Goal: Task Accomplishment & Management: Manage account settings

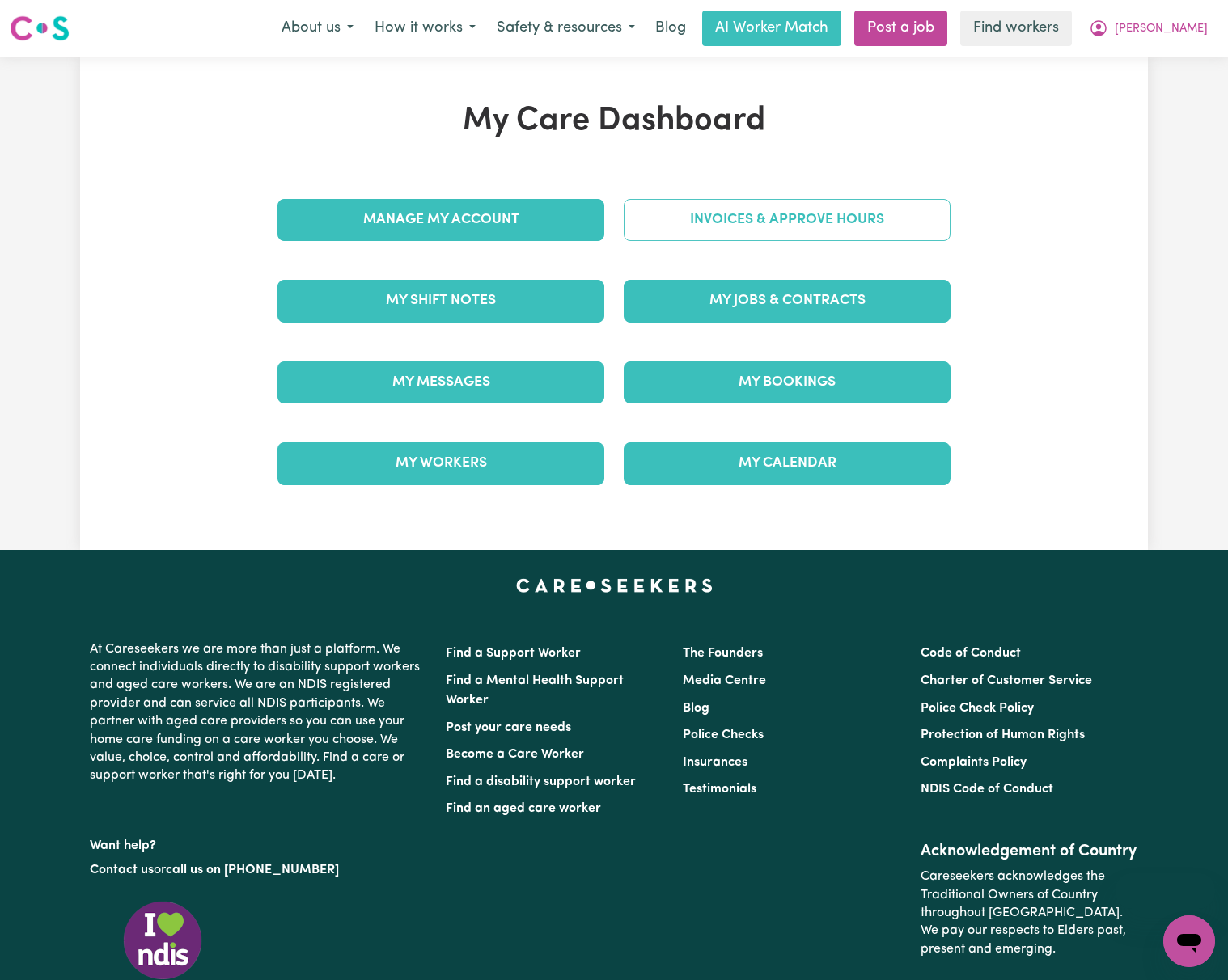
drag, startPoint x: 0, startPoint y: 0, endPoint x: 801, endPoint y: 230, distance: 833.4
click at [801, 230] on link "Invoices & Approve Hours" at bounding box center [787, 219] width 327 height 42
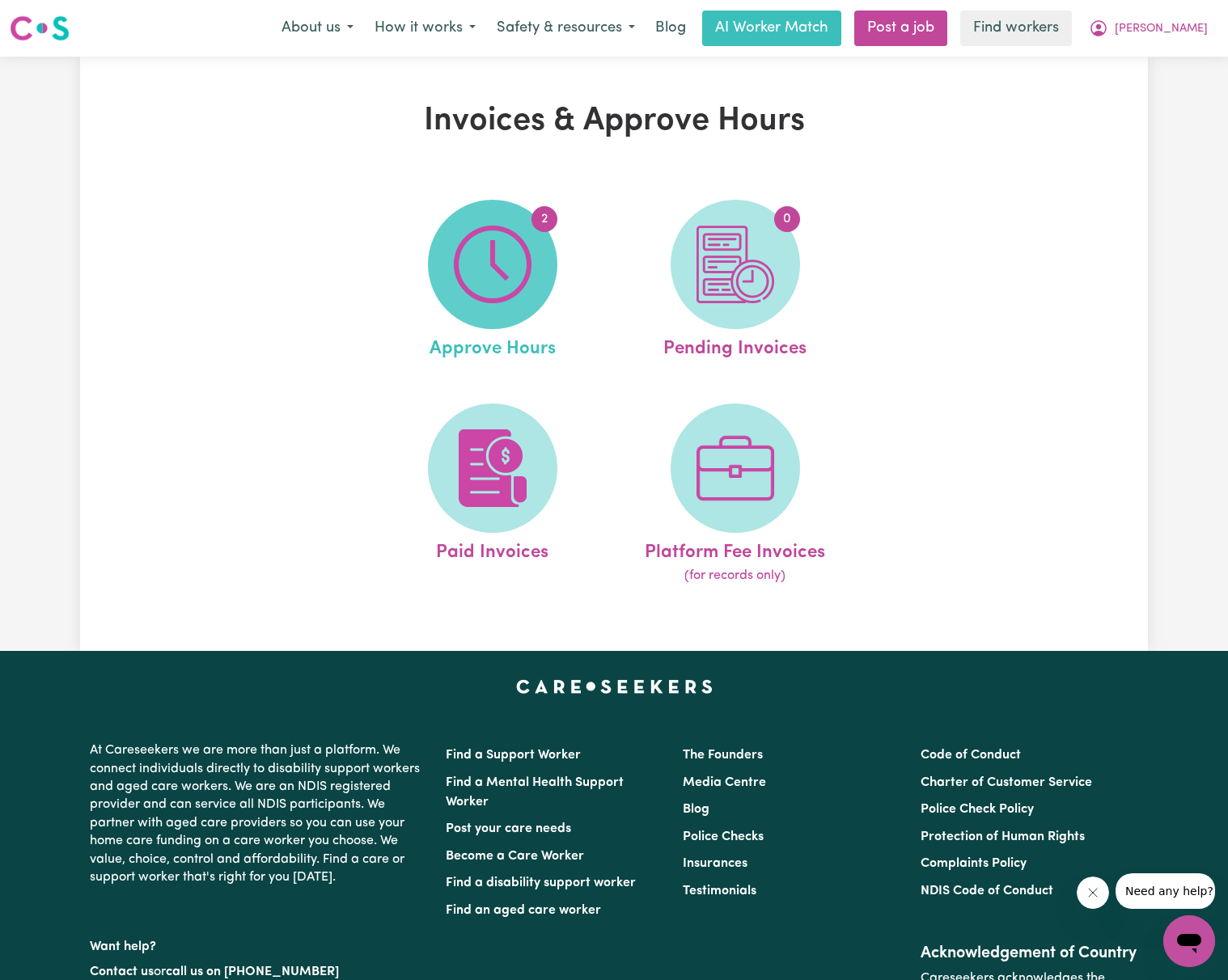
click at [531, 277] on span "2" at bounding box center [493, 265] width 130 height 130
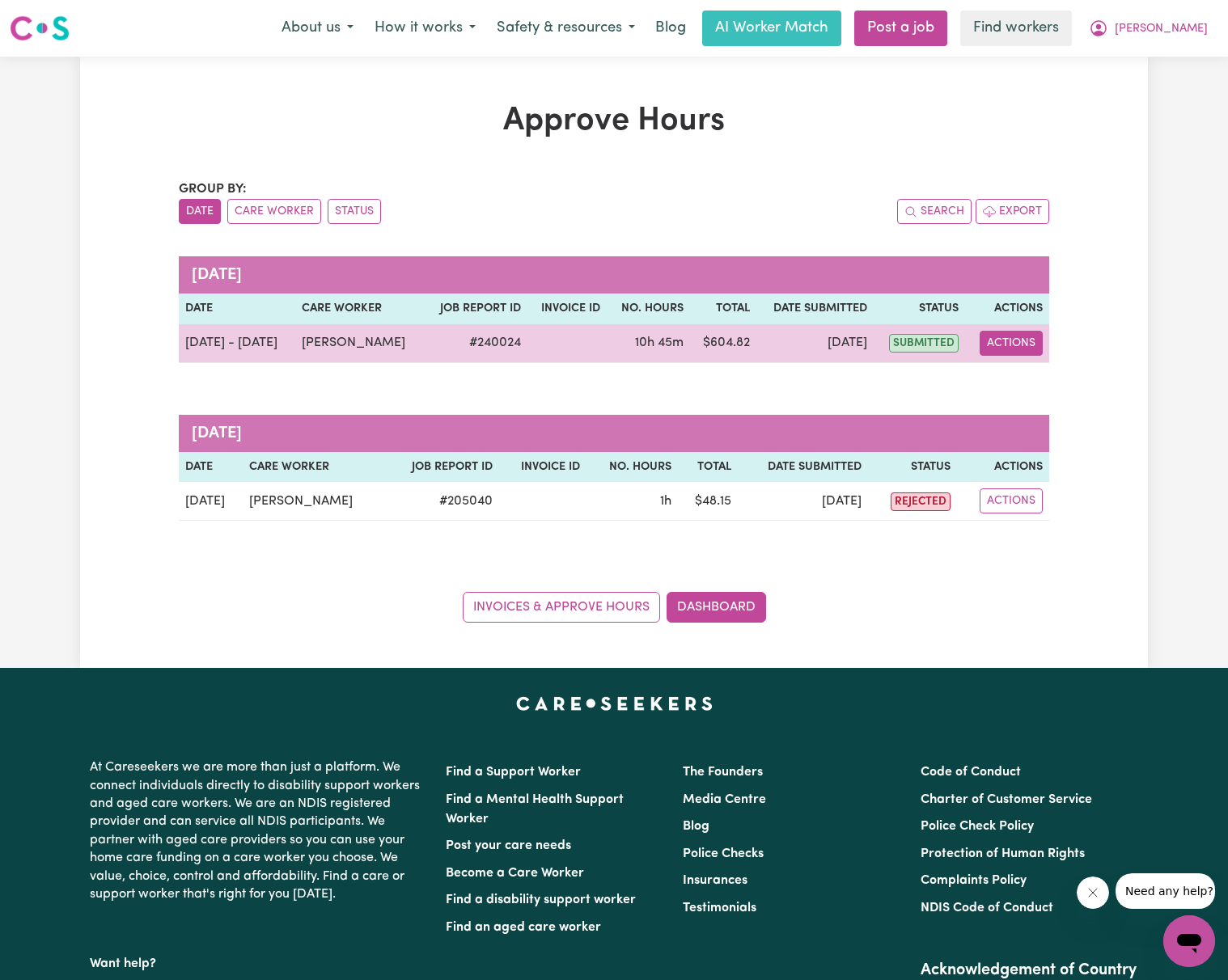
click at [1013, 345] on button "Actions" at bounding box center [1011, 342] width 63 height 25
click at [757, 352] on td "[DATE]" at bounding box center [816, 343] width 118 height 38
click at [757, 343] on td "[DATE]" at bounding box center [816, 343] width 118 height 38
click at [993, 343] on button "Actions" at bounding box center [1011, 342] width 63 height 25
click at [1004, 386] on icon "View job report 240024" at bounding box center [1001, 381] width 13 height 13
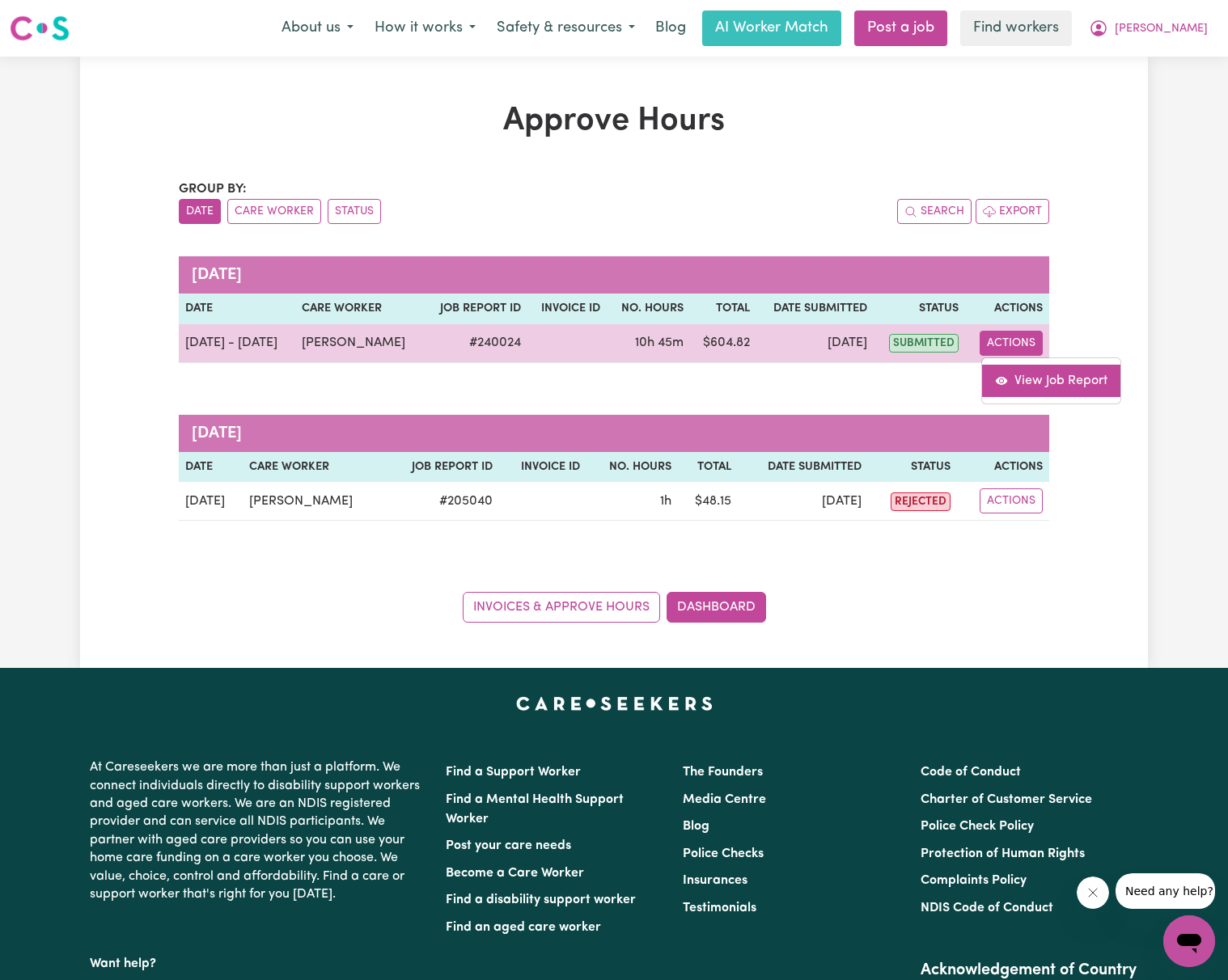
select select "pm"
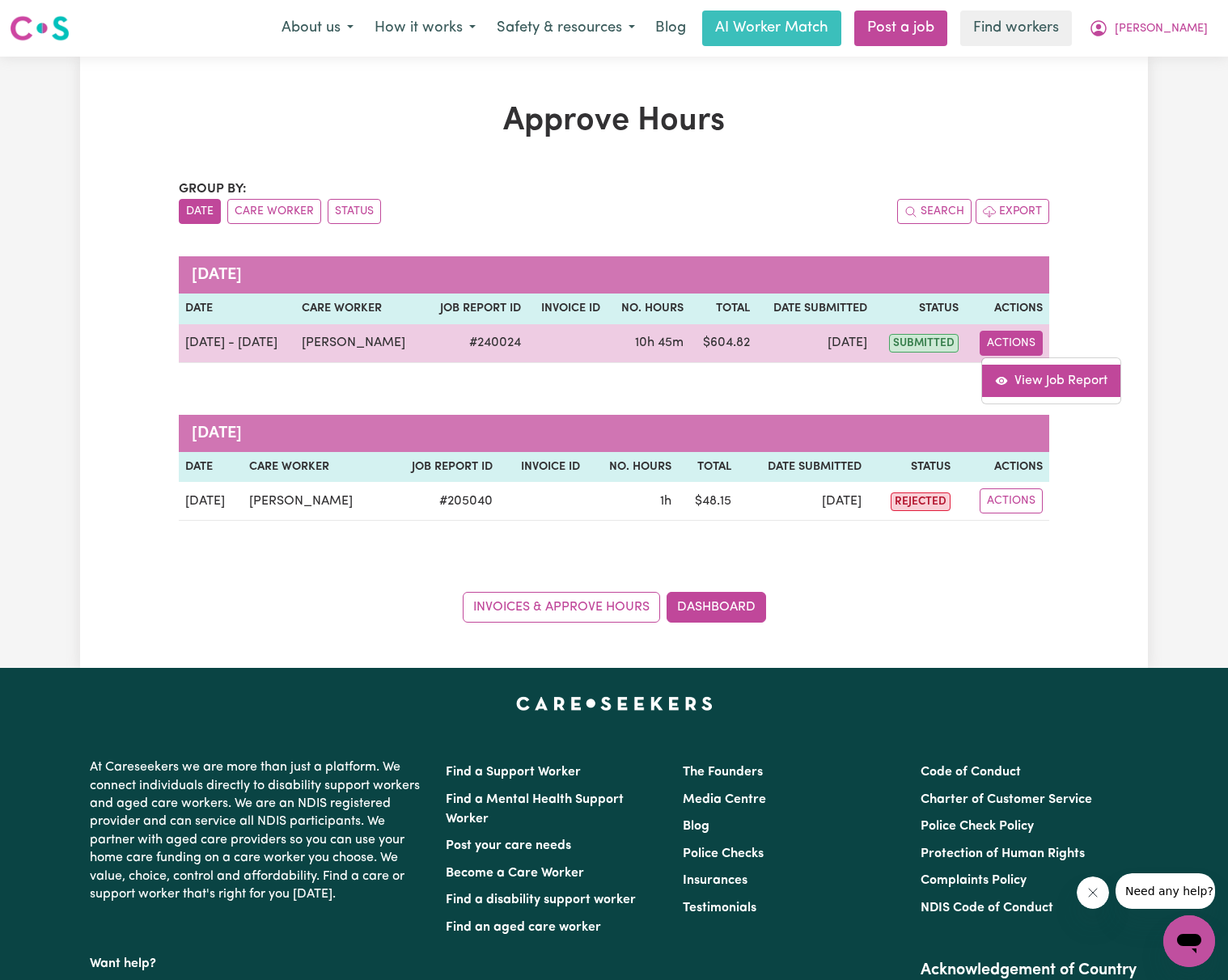
select select "pm"
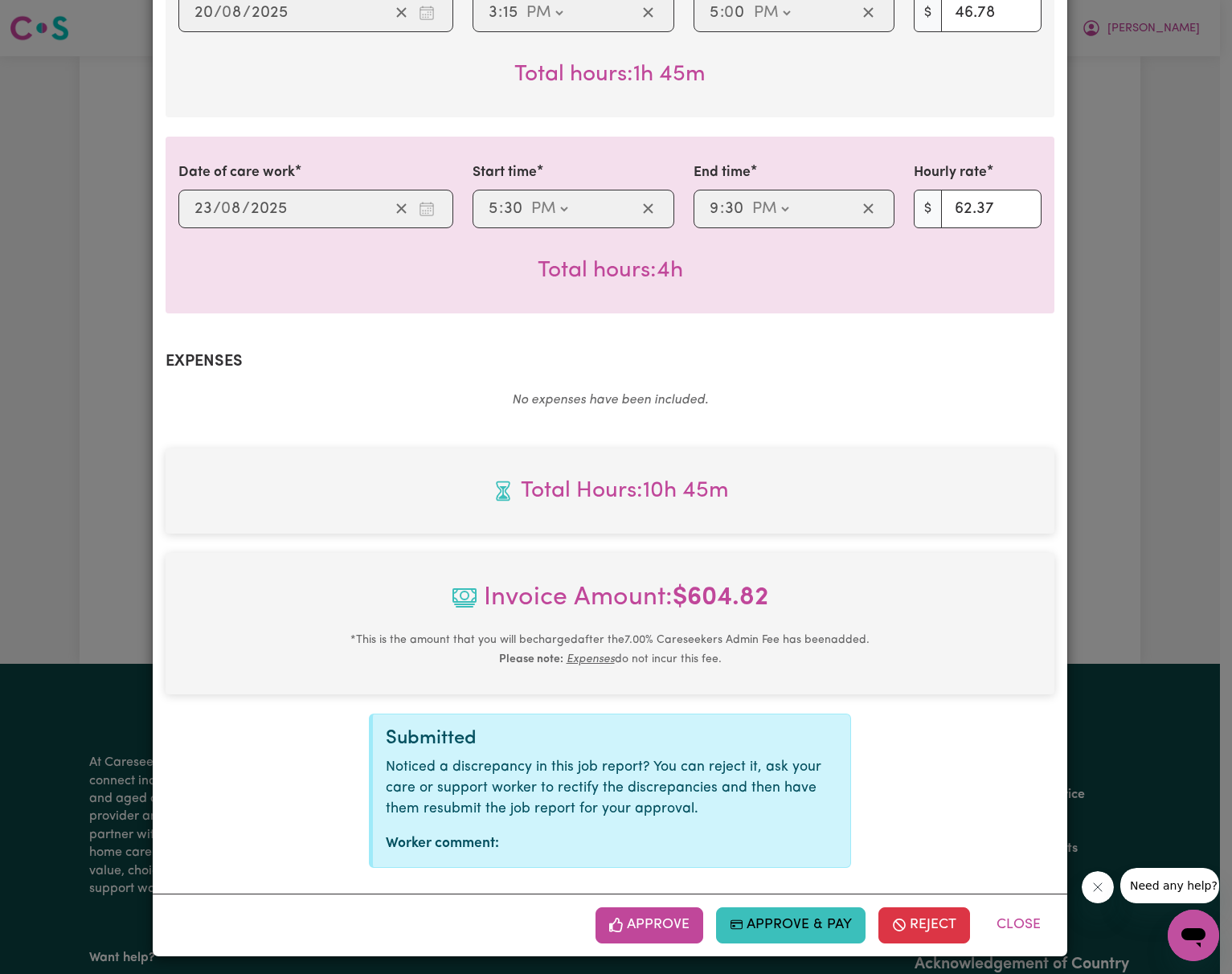
scroll to position [680, 0]
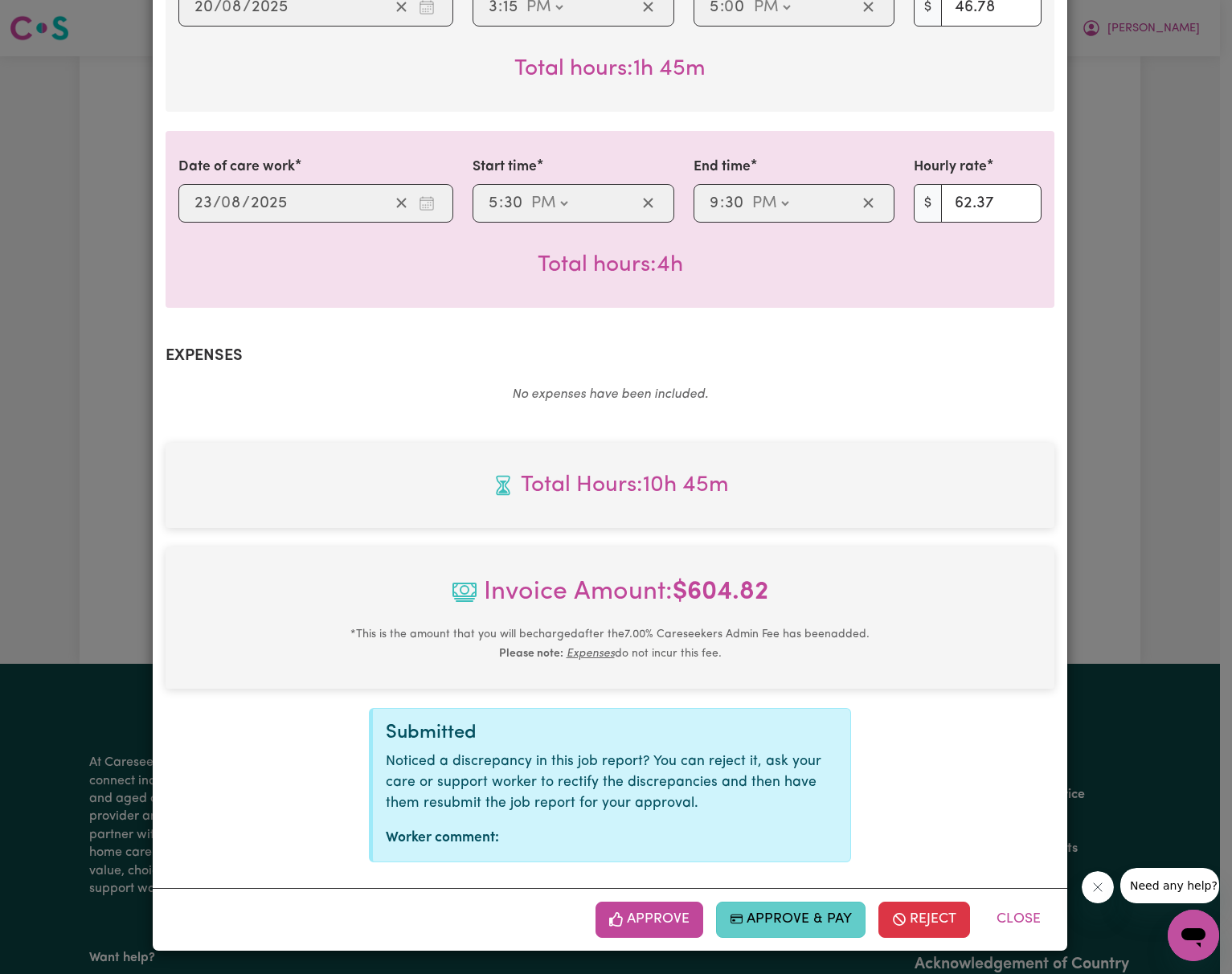
click at [783, 916] on button "Approve & Pay" at bounding box center [791, 919] width 151 height 35
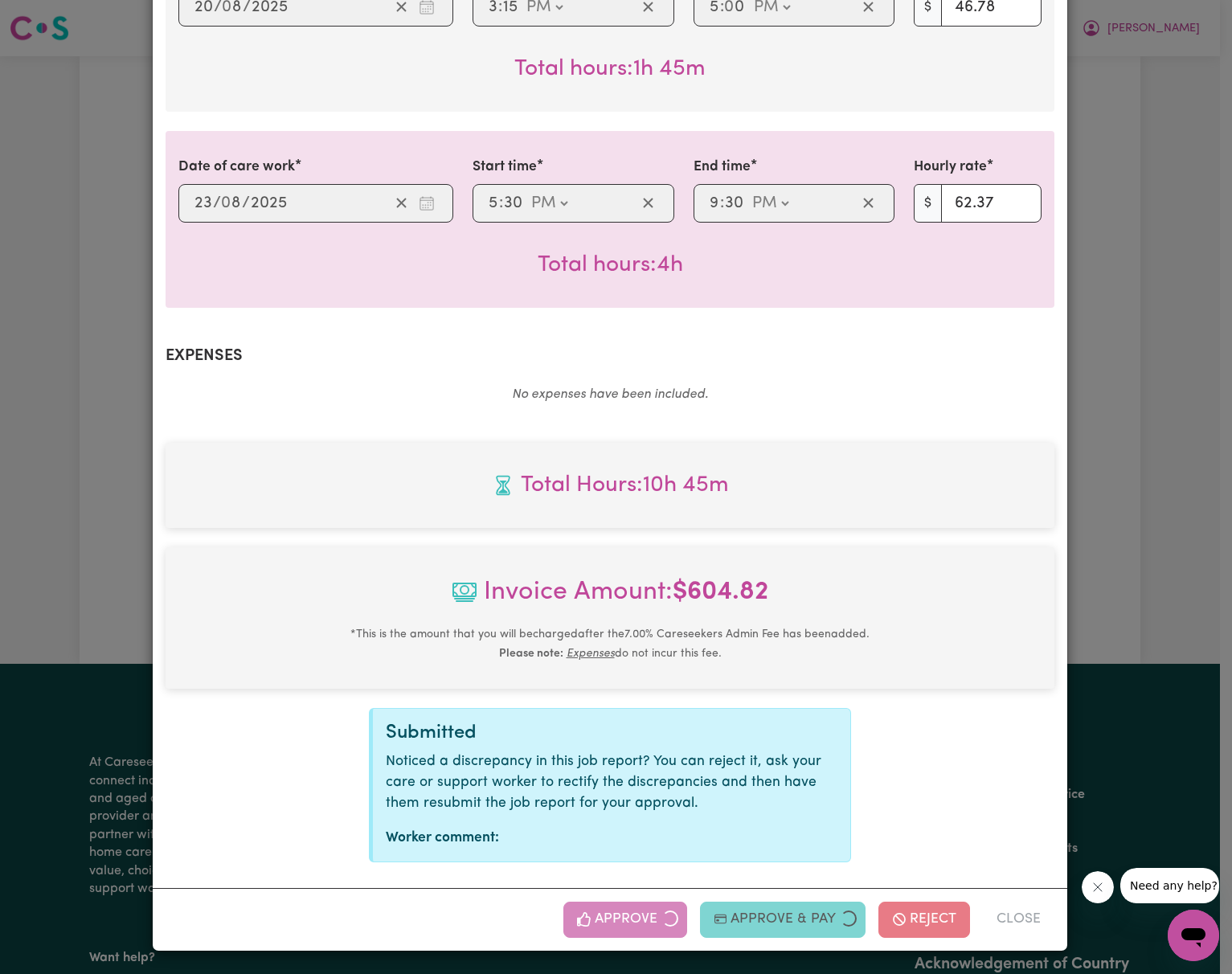
select select "card_1L8M4AB2z0xKyepBMItFPAhl"
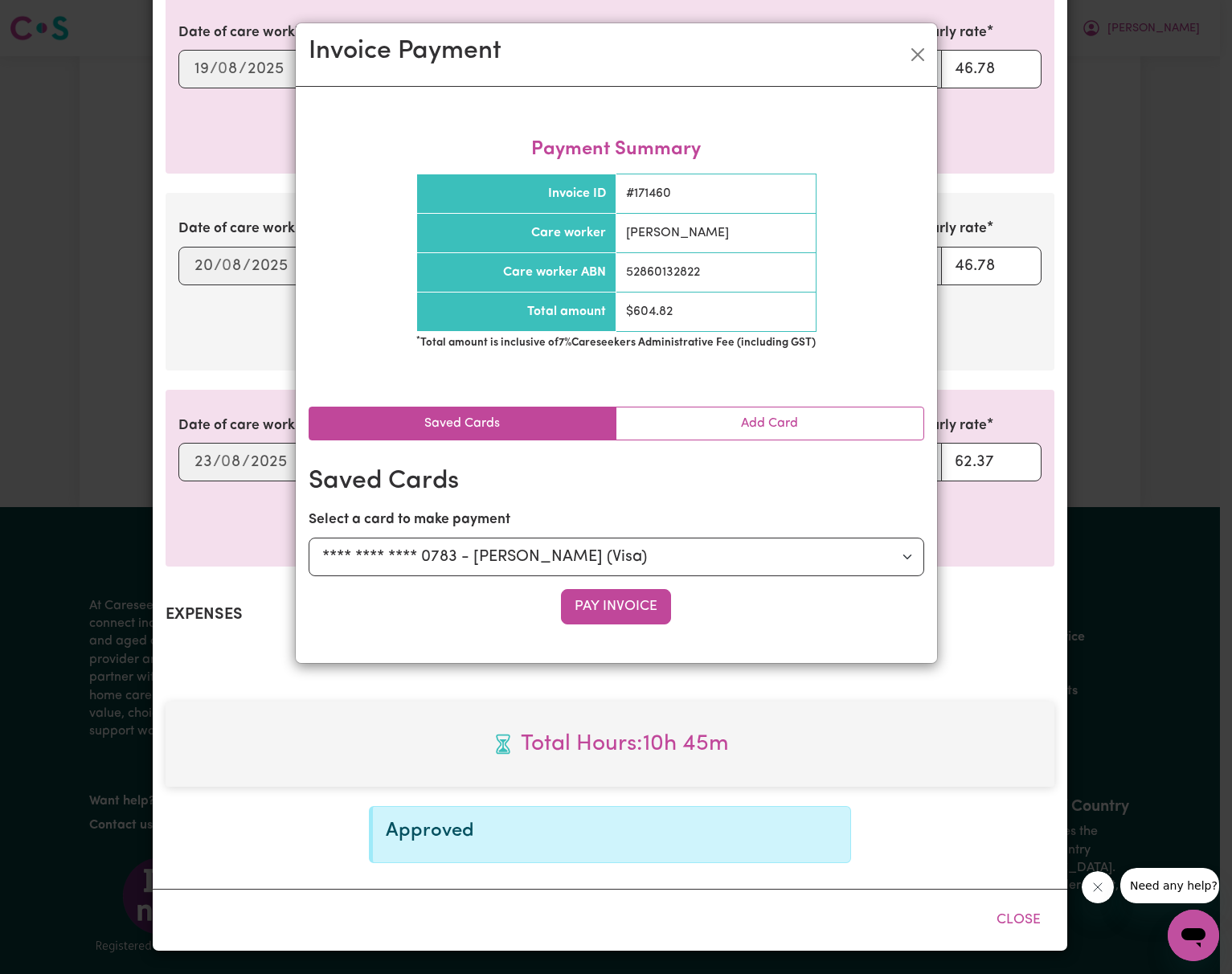
scroll to position [421, 0]
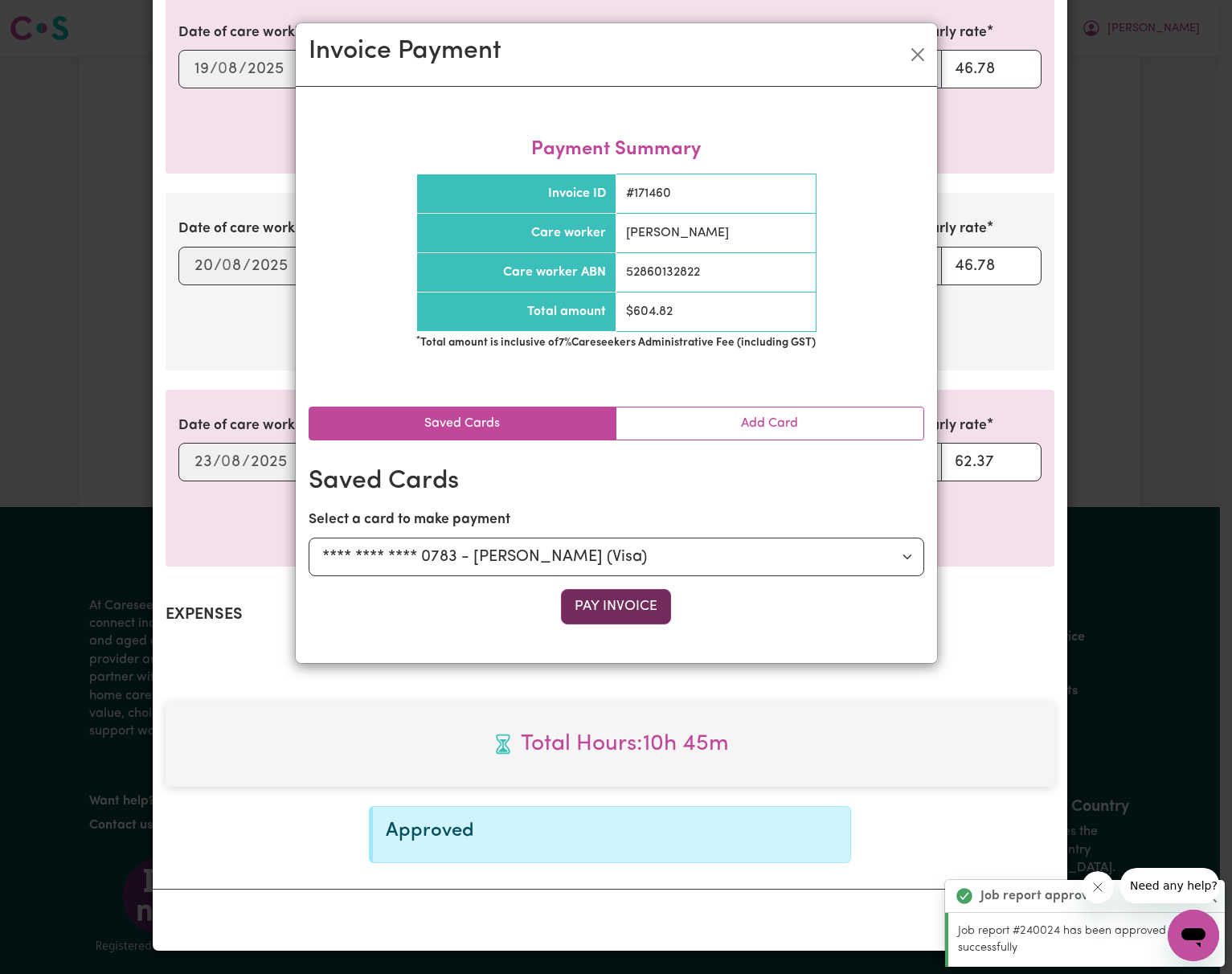
click at [611, 601] on button "Pay Invoice" at bounding box center [616, 607] width 110 height 35
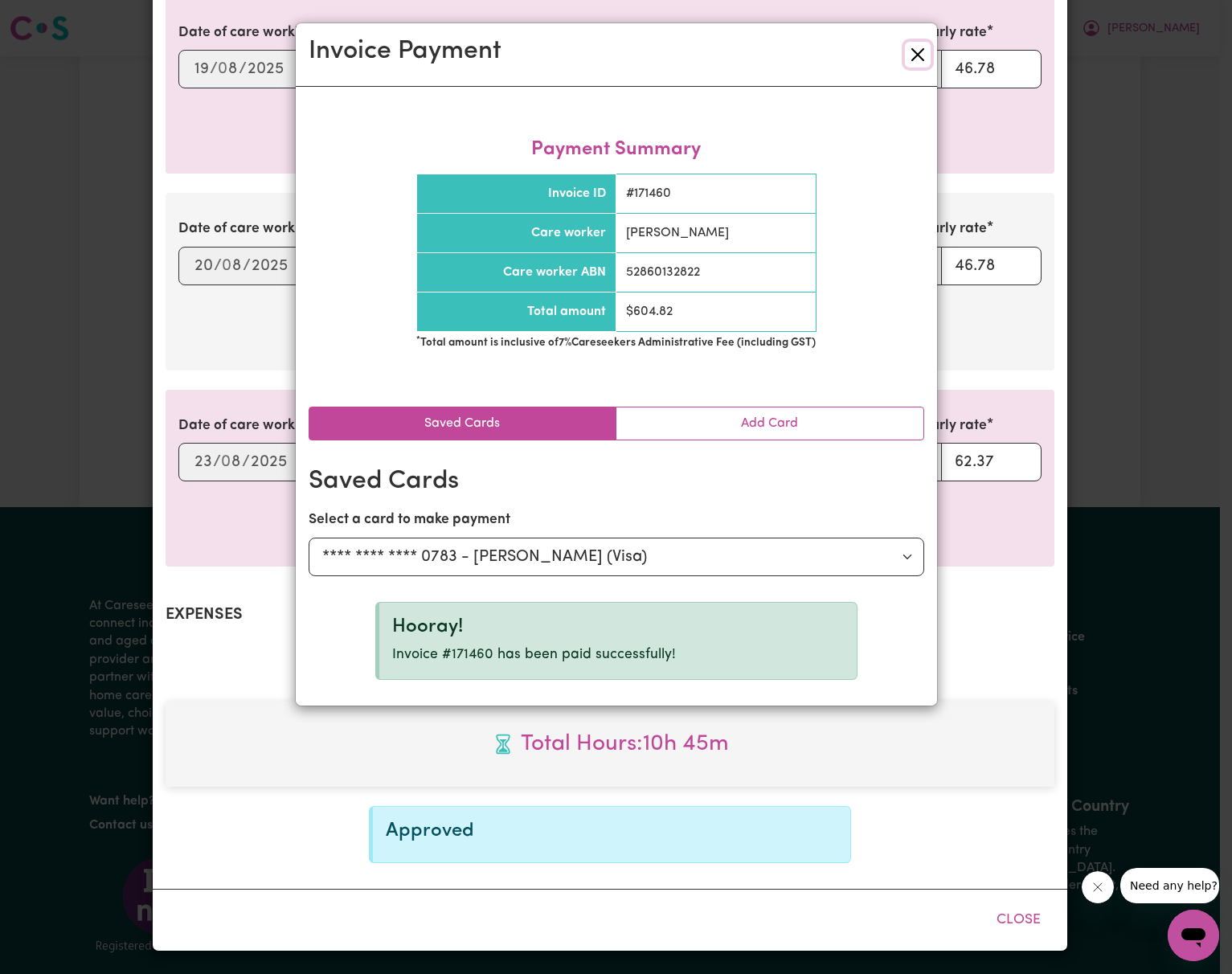
click at [914, 49] on button "Close" at bounding box center [918, 55] width 25 height 25
